Goal: Task Accomplishment & Management: Use online tool/utility

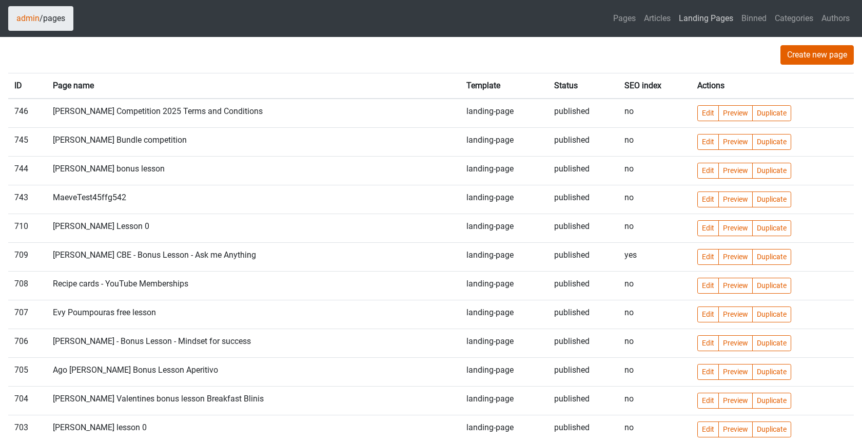
click at [714, 16] on link "Landing Pages" at bounding box center [706, 18] width 54 height 21
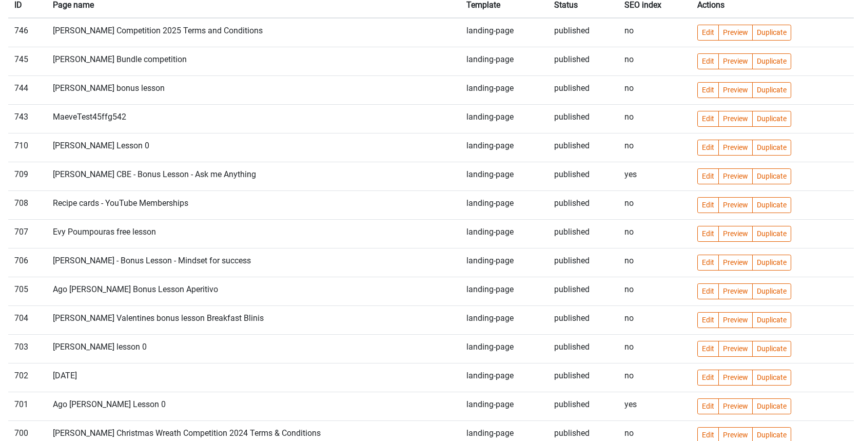
scroll to position [385, 0]
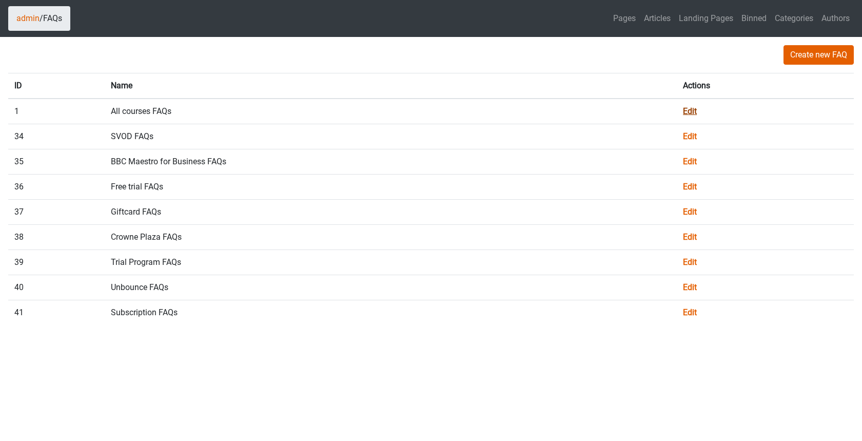
click at [687, 108] on link "Edit" at bounding box center [690, 111] width 14 height 10
click at [689, 308] on link "Edit" at bounding box center [690, 312] width 14 height 10
click at [688, 211] on link "Edit" at bounding box center [690, 212] width 14 height 10
click at [692, 160] on link "Edit" at bounding box center [690, 162] width 14 height 10
